Goal: Communication & Community: Answer question/provide support

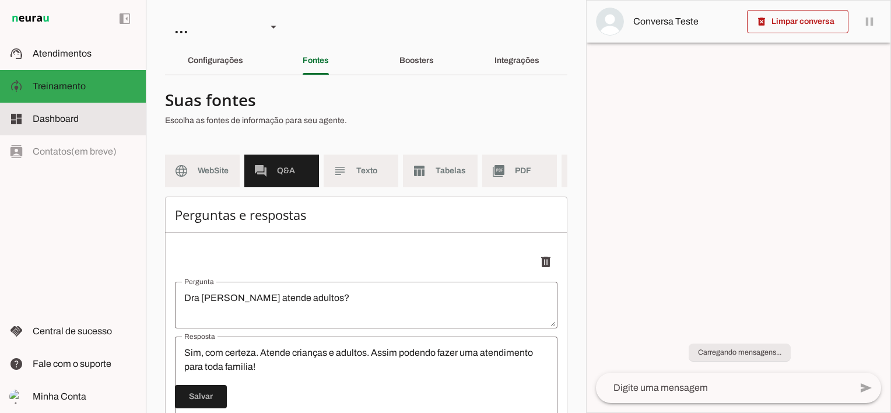
click at [66, 50] on span "Atendimentos" at bounding box center [62, 53] width 59 height 10
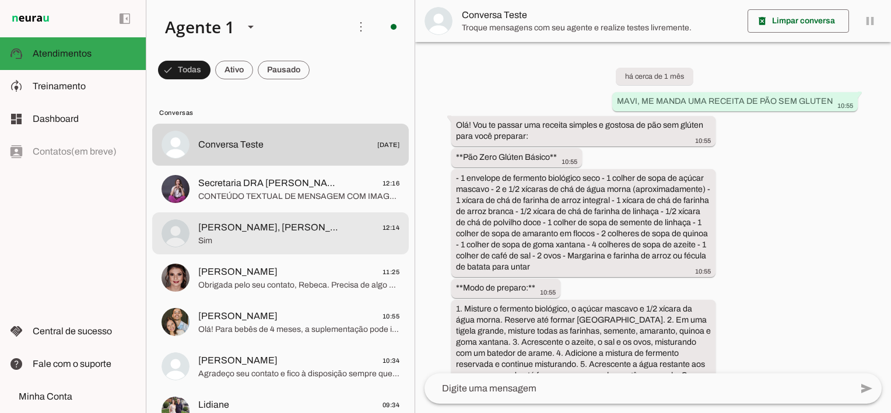
scroll to position [3155, 0]
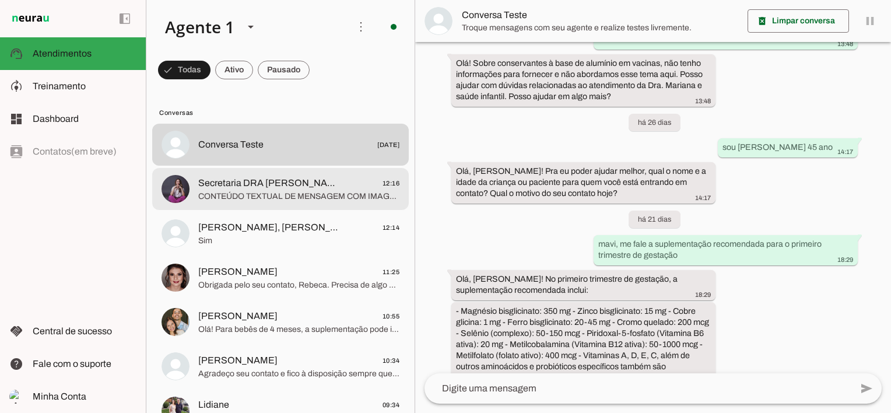
click at [252, 185] on span "Secretaria DRA [PERSON_NAME]" at bounding box center [270, 183] width 145 height 14
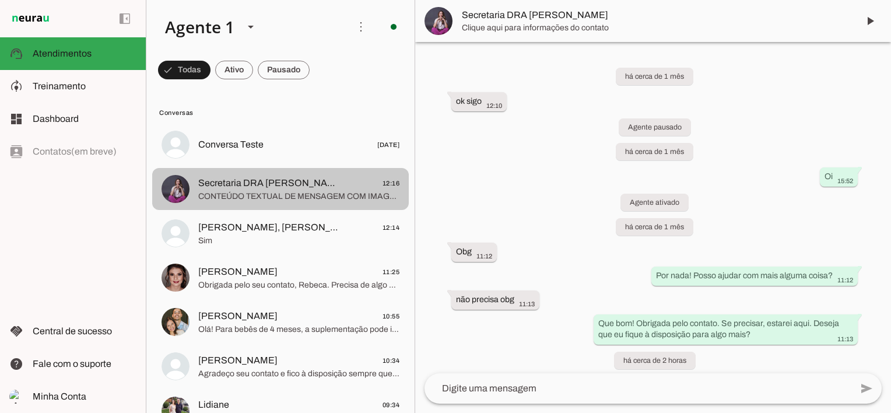
scroll to position [483, 0]
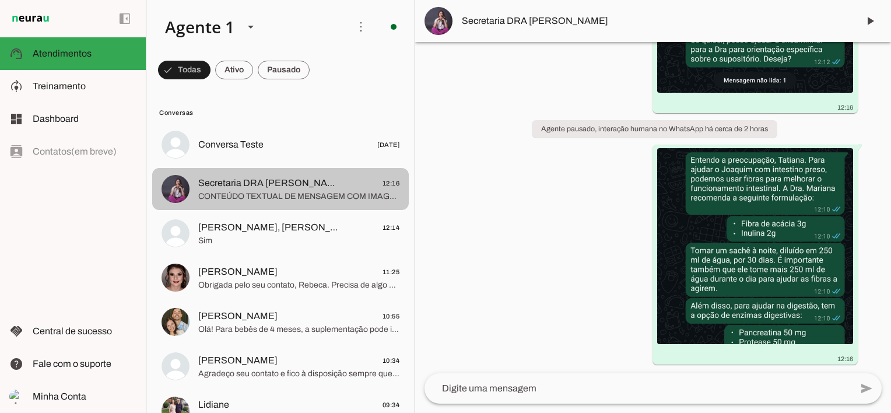
drag, startPoint x: 268, startPoint y: 187, endPoint x: 228, endPoint y: 237, distance: 64.7
click at [228, 237] on span "Sim" at bounding box center [298, 241] width 201 height 12
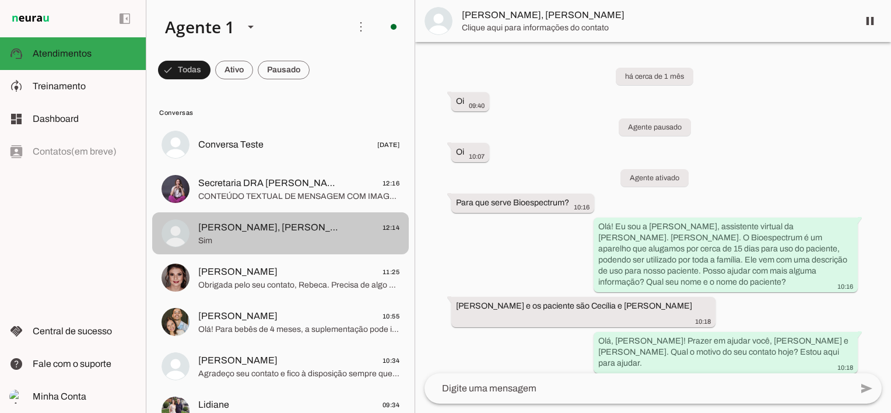
scroll to position [2923, 0]
